Goal: Task Accomplishment & Management: Use online tool/utility

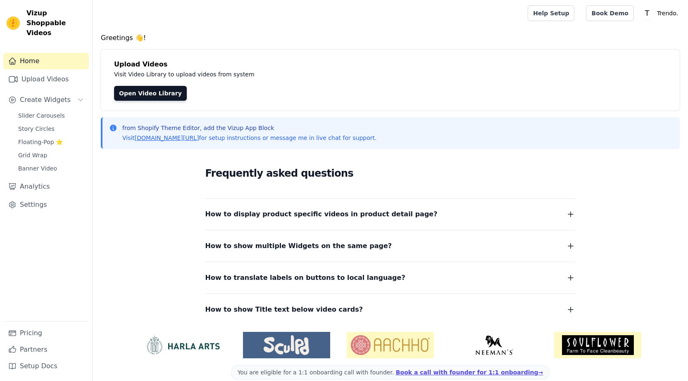
click at [570, 218] on icon "button" at bounding box center [570, 214] width 10 height 10
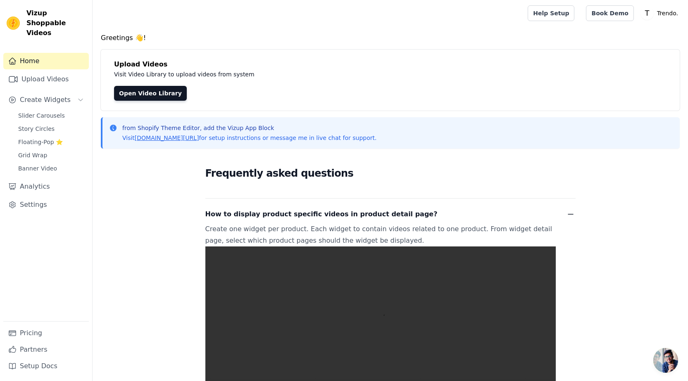
scroll to position [124, 0]
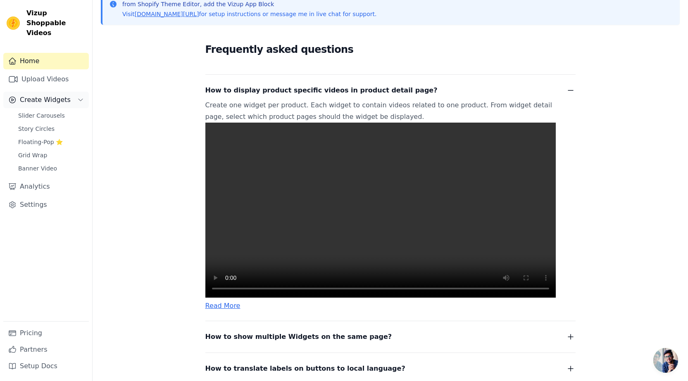
click at [41, 95] on span "Create Widgets" at bounding box center [45, 100] width 51 height 10
click at [47, 95] on button "Create Widgets" at bounding box center [45, 100] width 85 height 17
click at [47, 112] on span "Slider Carousels" at bounding box center [41, 116] width 47 height 8
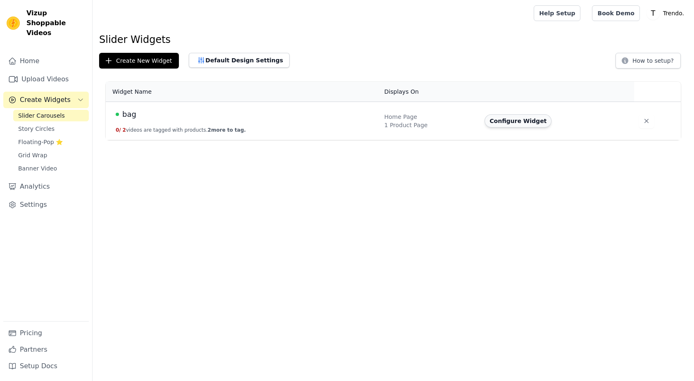
click at [508, 121] on button "Configure Widget" at bounding box center [517, 120] width 67 height 13
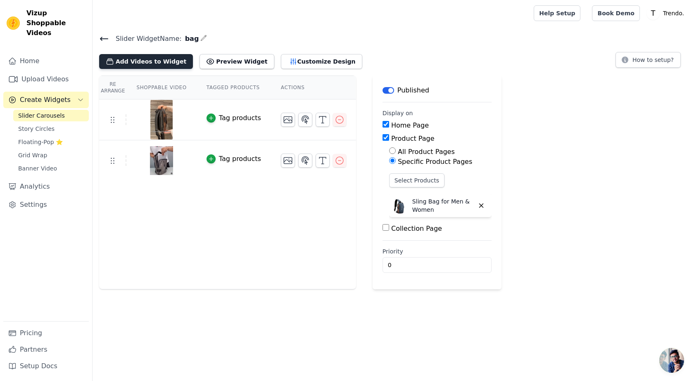
click at [139, 62] on button "Add Videos to Widget" at bounding box center [146, 61] width 94 height 15
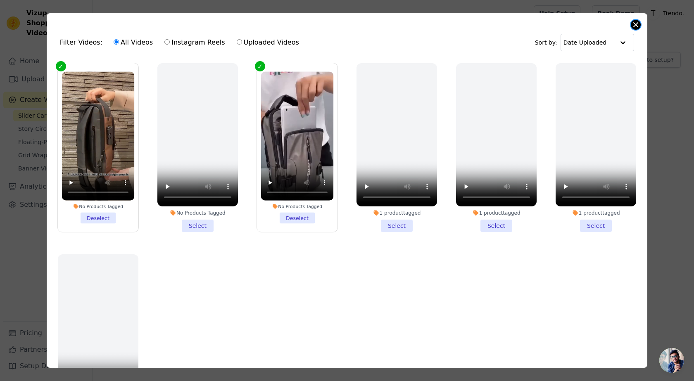
click at [634, 26] on button "Close modal" at bounding box center [636, 25] width 10 height 10
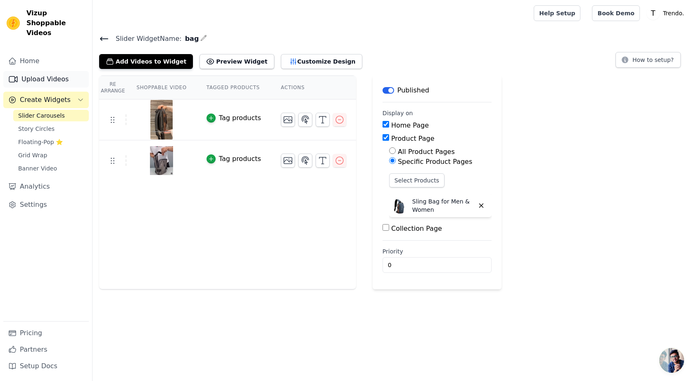
click at [44, 71] on link "Upload Videos" at bounding box center [45, 79] width 85 height 17
